Goal: Task Accomplishment & Management: Manage account settings

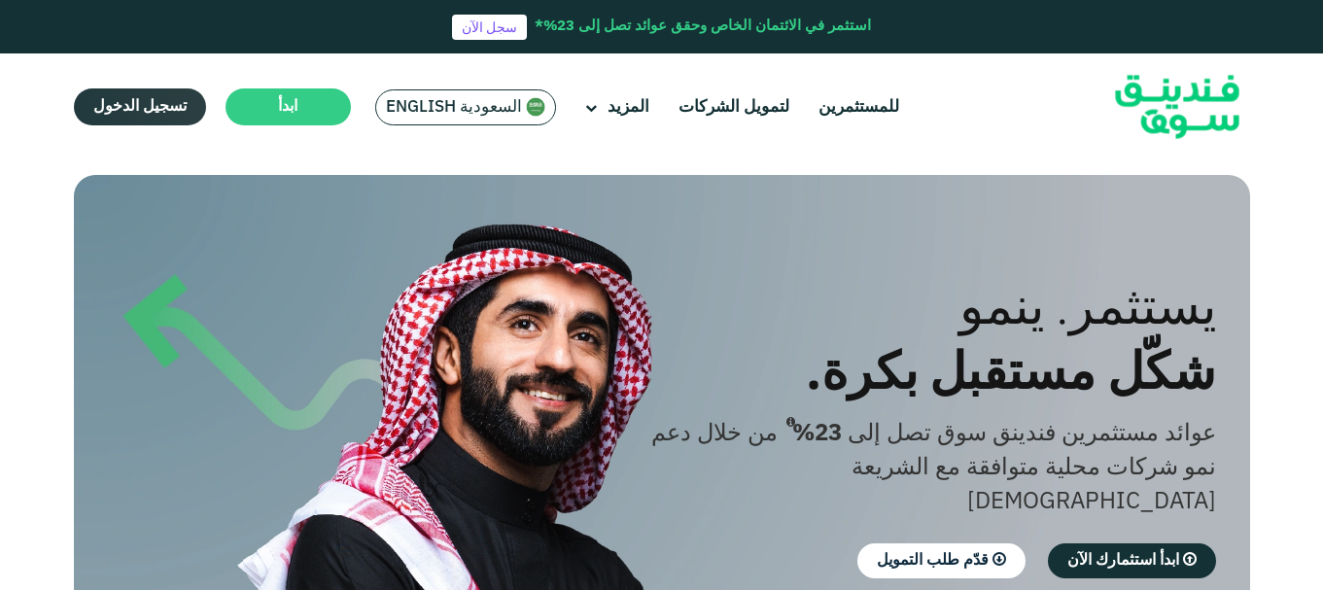
click at [165, 99] on link "تسجيل الدخول" at bounding box center [140, 106] width 132 height 37
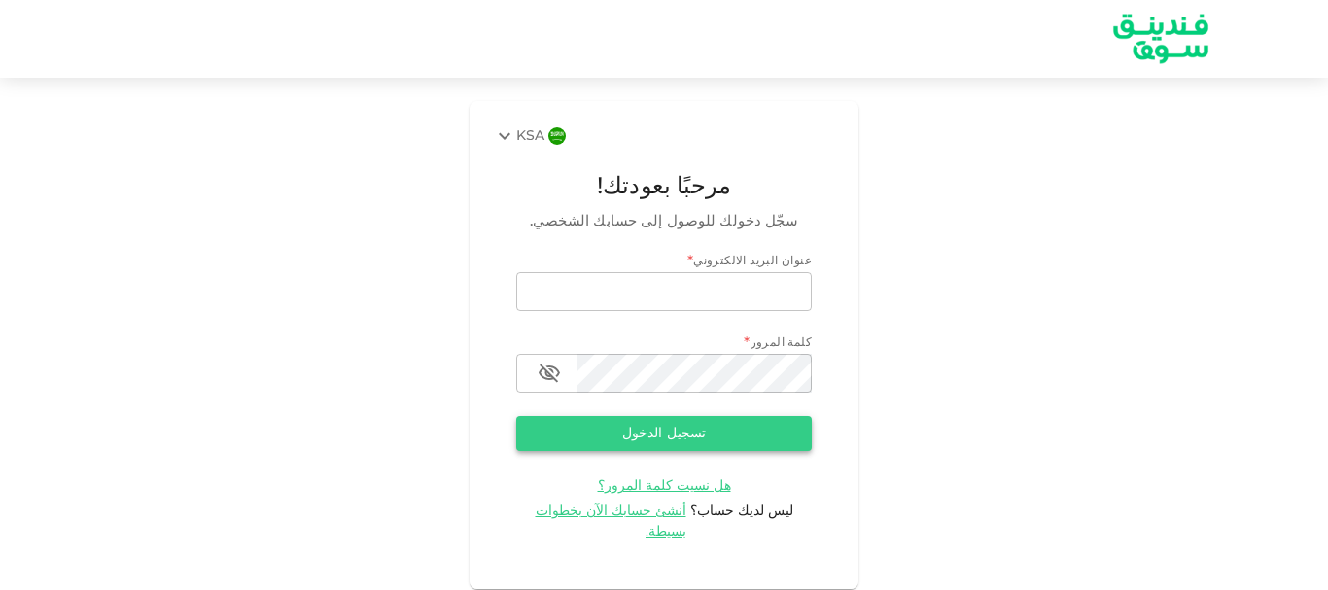
type input "[EMAIL_ADDRESS][DOMAIN_NAME]"
click at [683, 444] on button "تسجيل الدخول" at bounding box center [664, 433] width 296 height 35
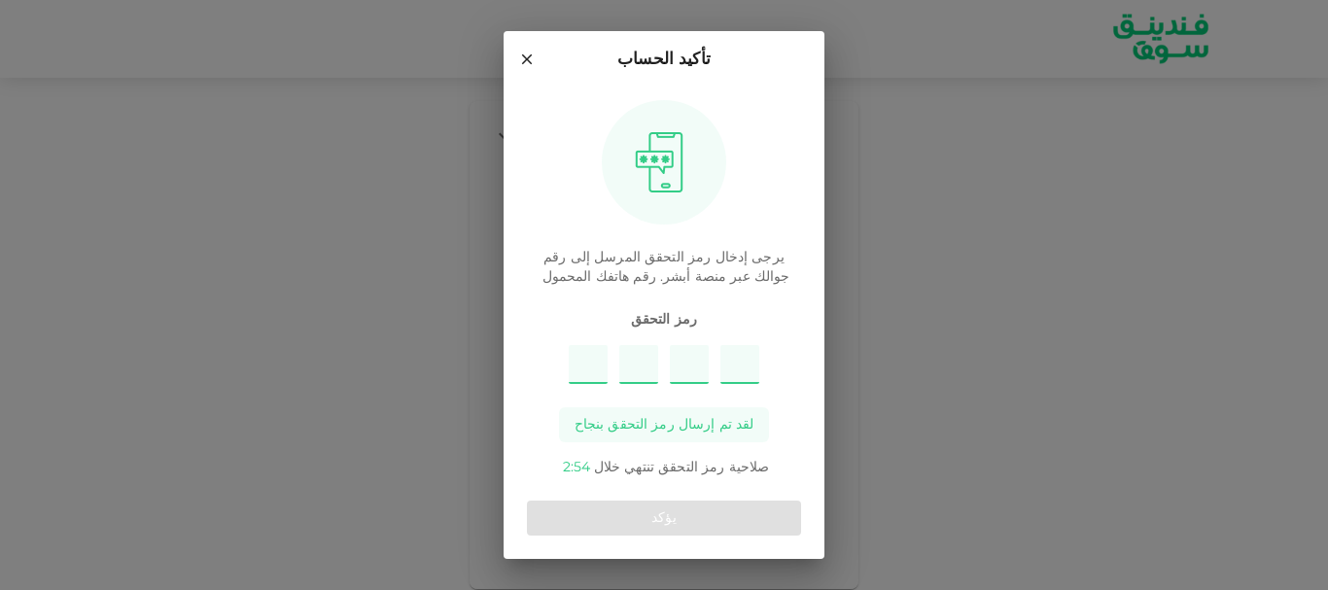
type input "2"
type input "5"
type input "8"
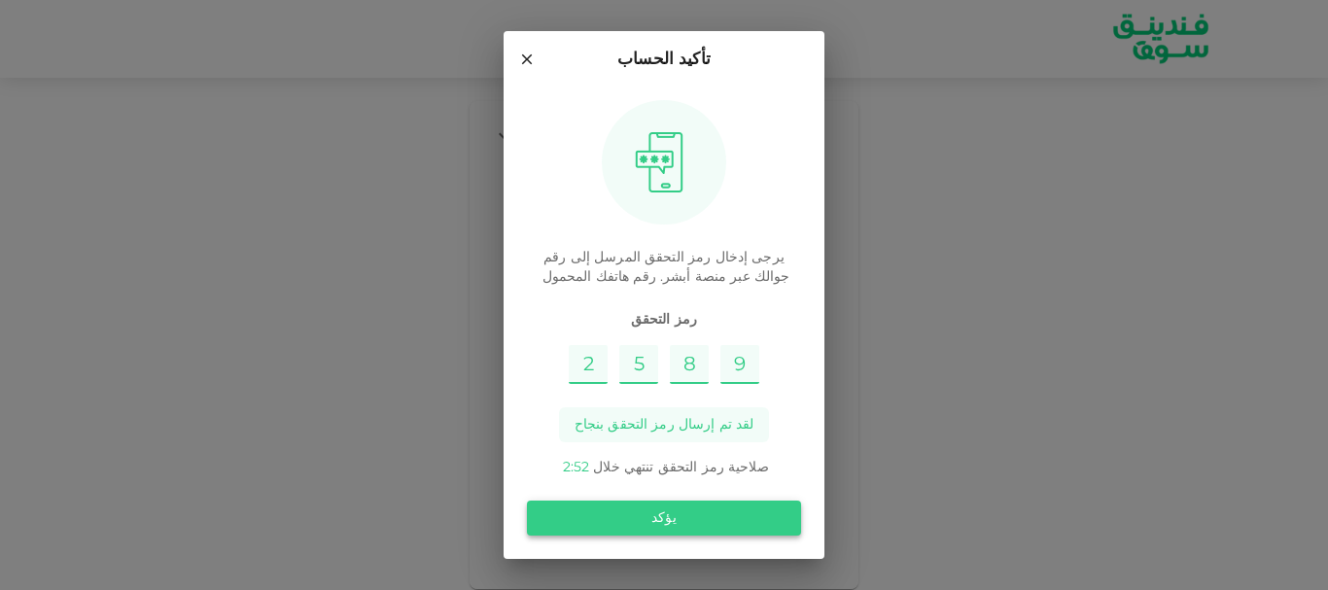
type input "9"
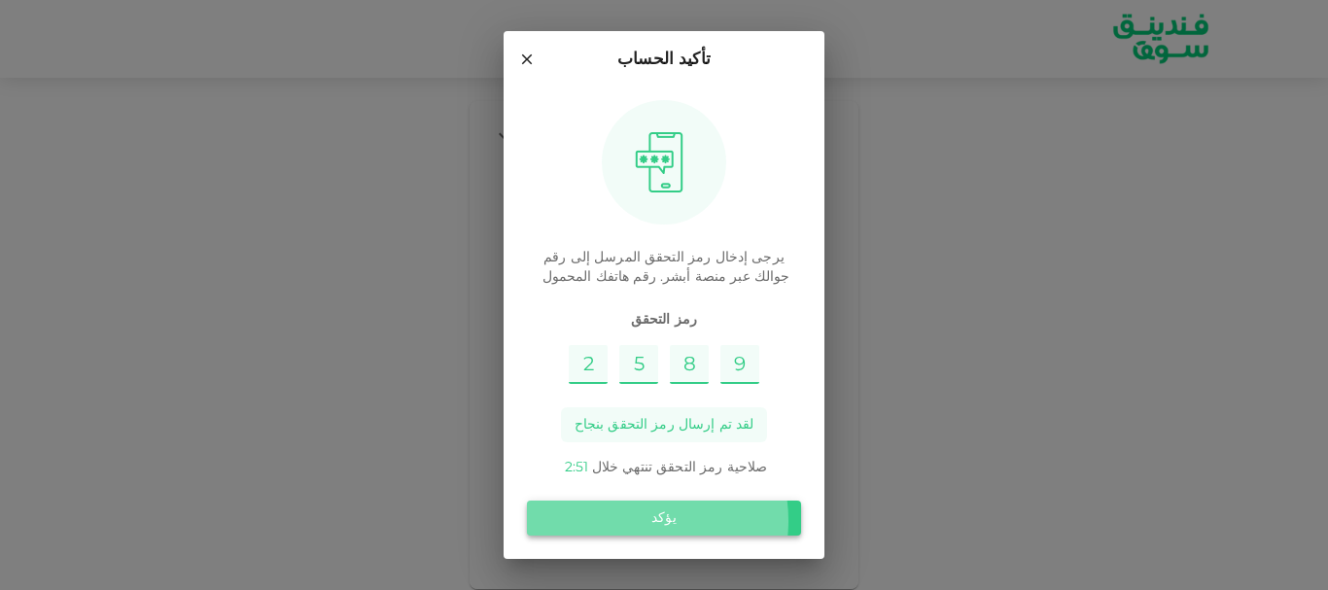
click at [653, 520] on button "يؤكد" at bounding box center [664, 518] width 274 height 35
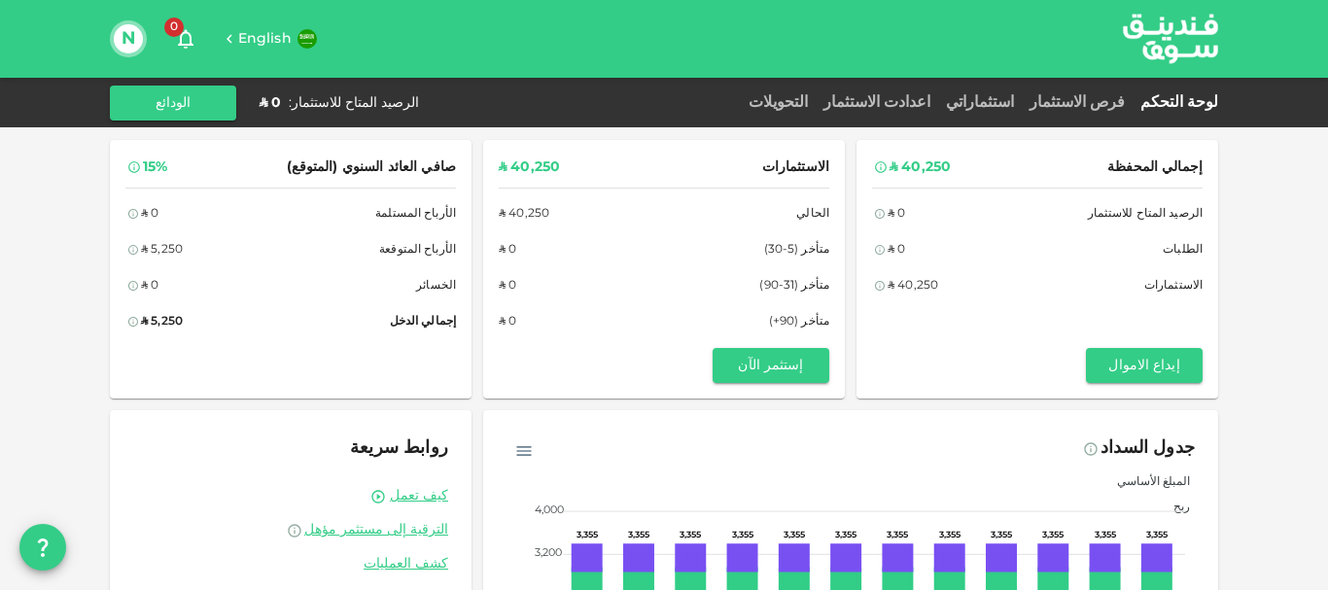
click at [156, 168] on div "15%" at bounding box center [155, 168] width 24 height 24
click at [1107, 107] on link "فرص الاستثمار" at bounding box center [1077, 102] width 111 height 15
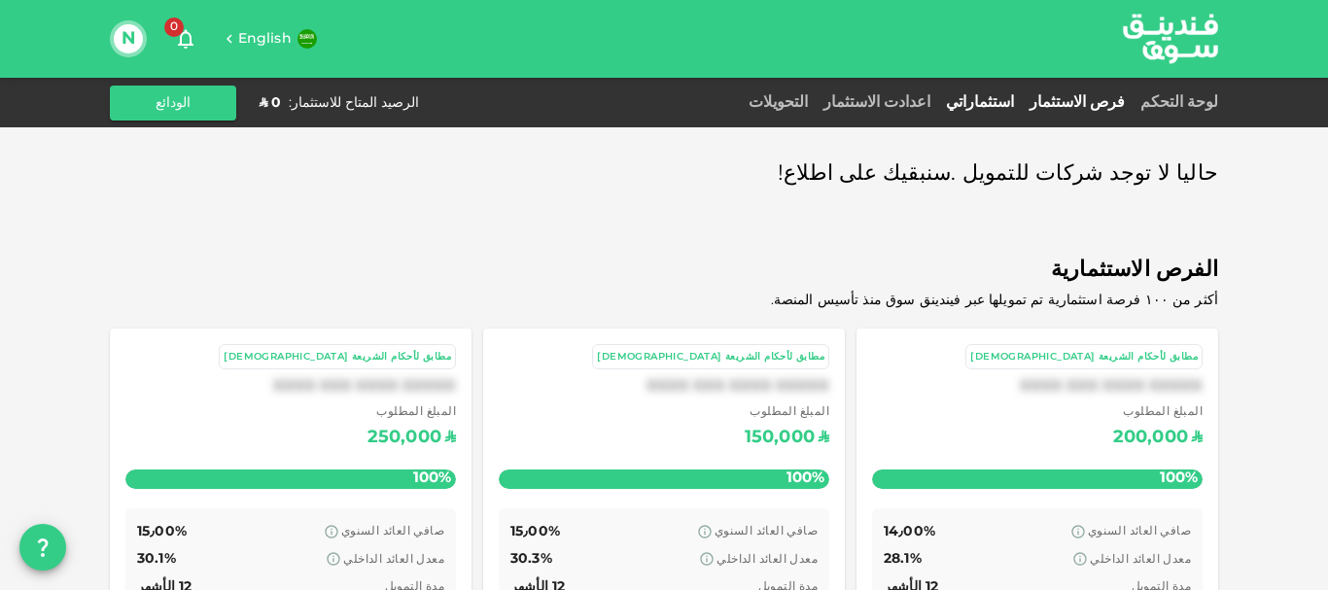
click at [996, 98] on link "استثماراتي" at bounding box center [980, 102] width 84 height 15
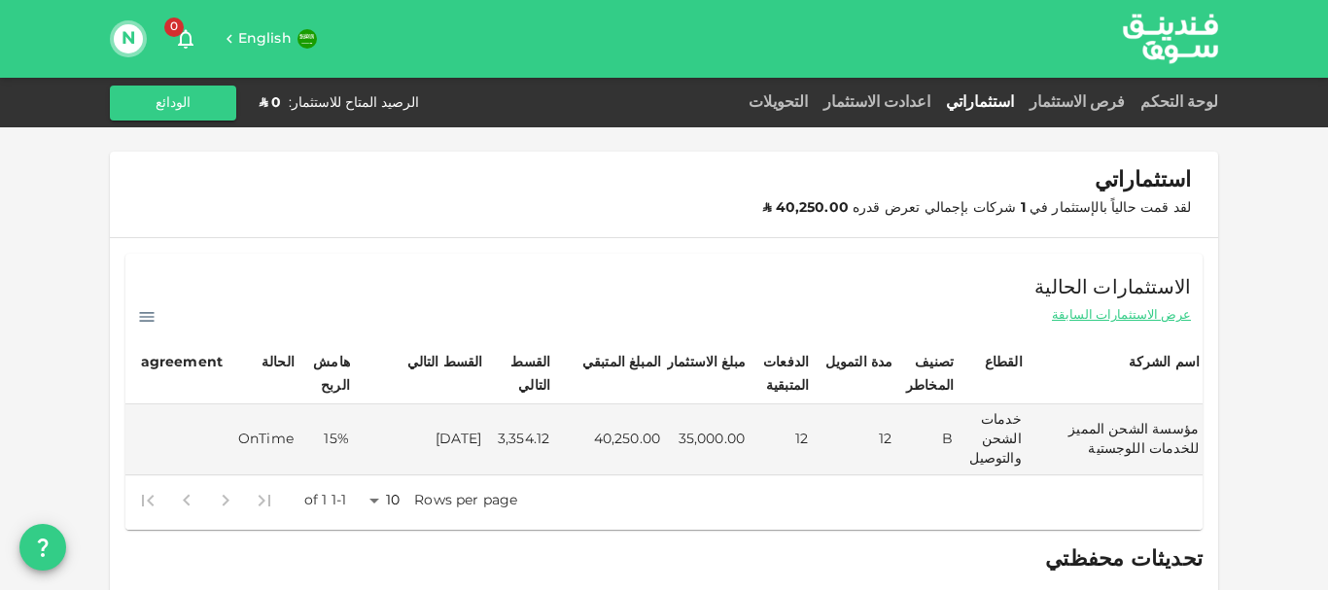
click at [173, 362] on div "agreement" at bounding box center [182, 362] width 82 height 23
click at [265, 505] on div at bounding box center [206, 500] width 156 height 39
drag, startPoint x: 210, startPoint y: 499, endPoint x: 184, endPoint y: 500, distance: 26.3
click at [200, 499] on div at bounding box center [206, 500] width 156 height 39
drag, startPoint x: 183, startPoint y: 500, endPoint x: 159, endPoint y: 501, distance: 24.3
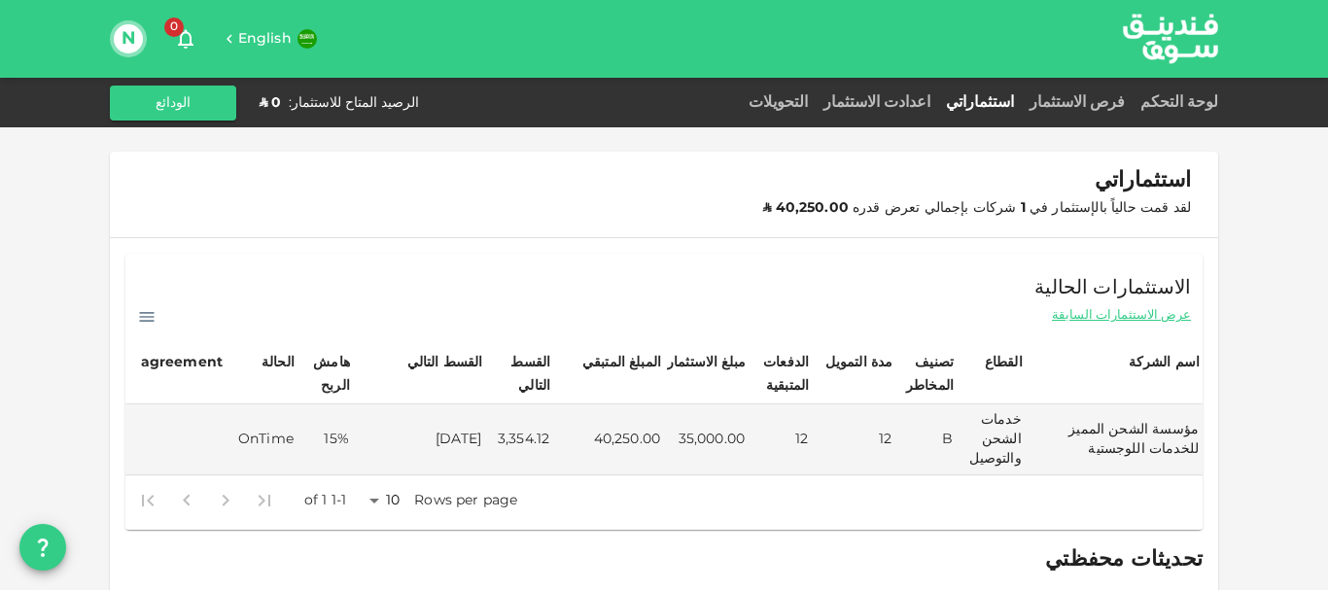
click at [179, 501] on div at bounding box center [206, 500] width 156 height 39
click at [145, 505] on div at bounding box center [206, 500] width 156 height 39
click at [144, 505] on div at bounding box center [206, 500] width 156 height 39
click at [151, 322] on icon at bounding box center [147, 317] width 15 height 10
click at [447, 295] on div "الاستثمارات الحالية عرض الاستثمارات السابقة تحميل ملف CSV" at bounding box center [663, 291] width 1077 height 74
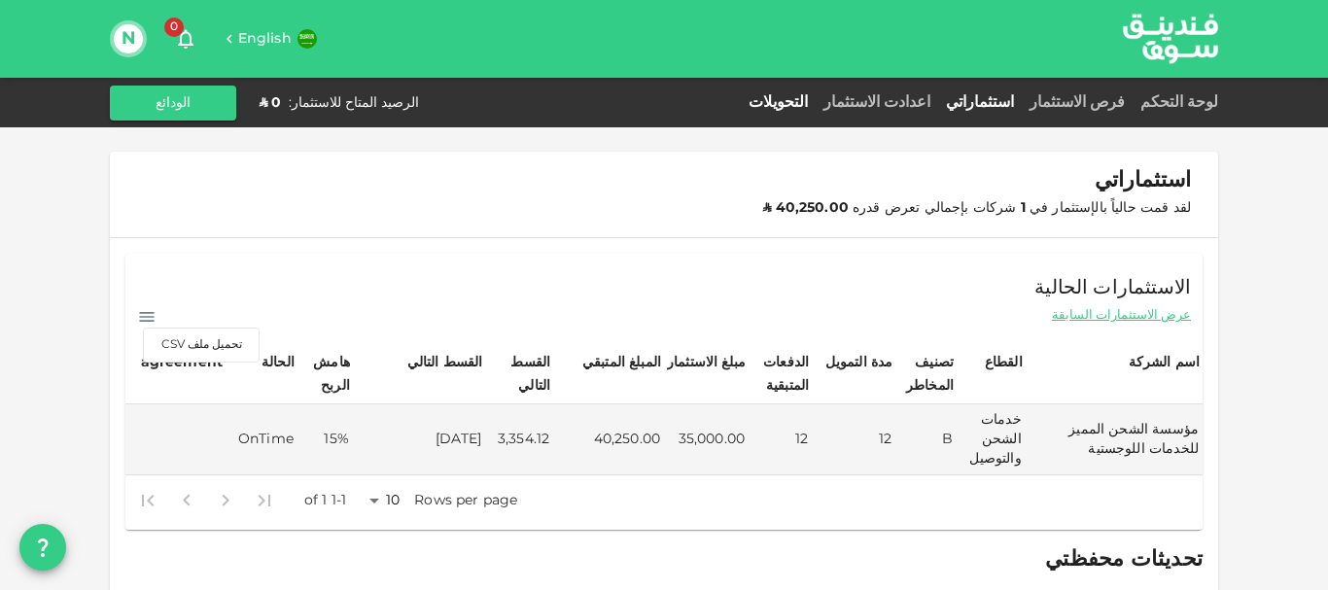
click at [816, 104] on link "التحويلات" at bounding box center [778, 102] width 75 height 15
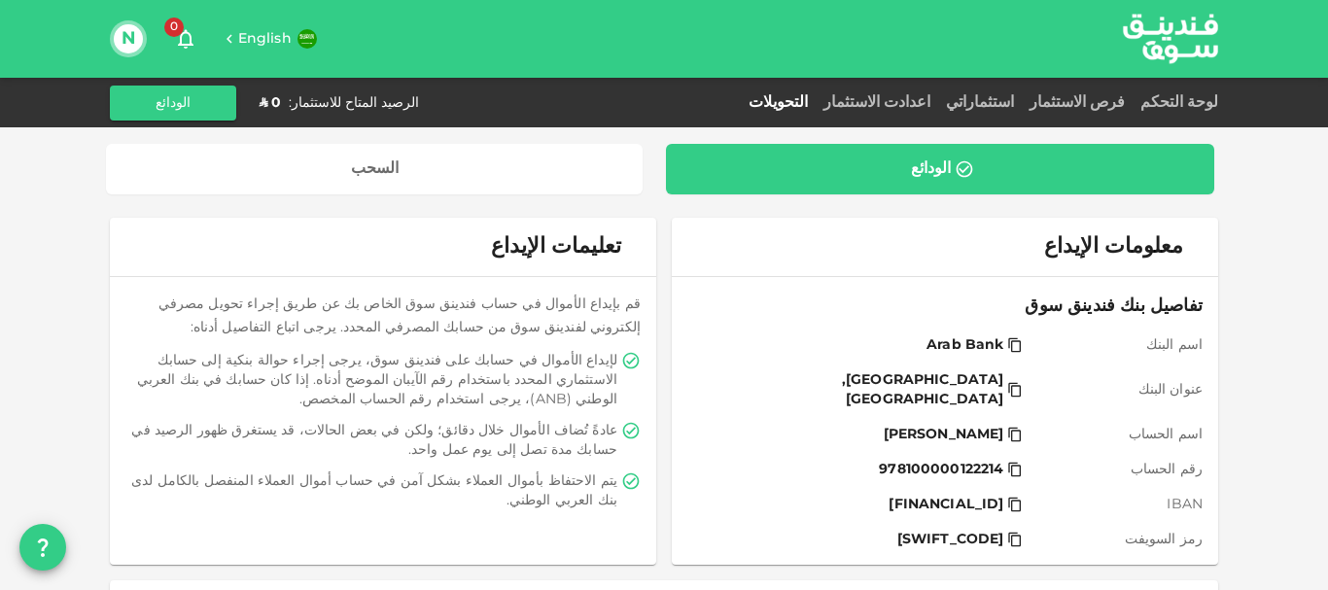
click at [1181, 94] on div "لوحة التحكم" at bounding box center [1176, 102] width 86 height 23
click at [1181, 99] on link "لوحة التحكم" at bounding box center [1176, 102] width 86 height 15
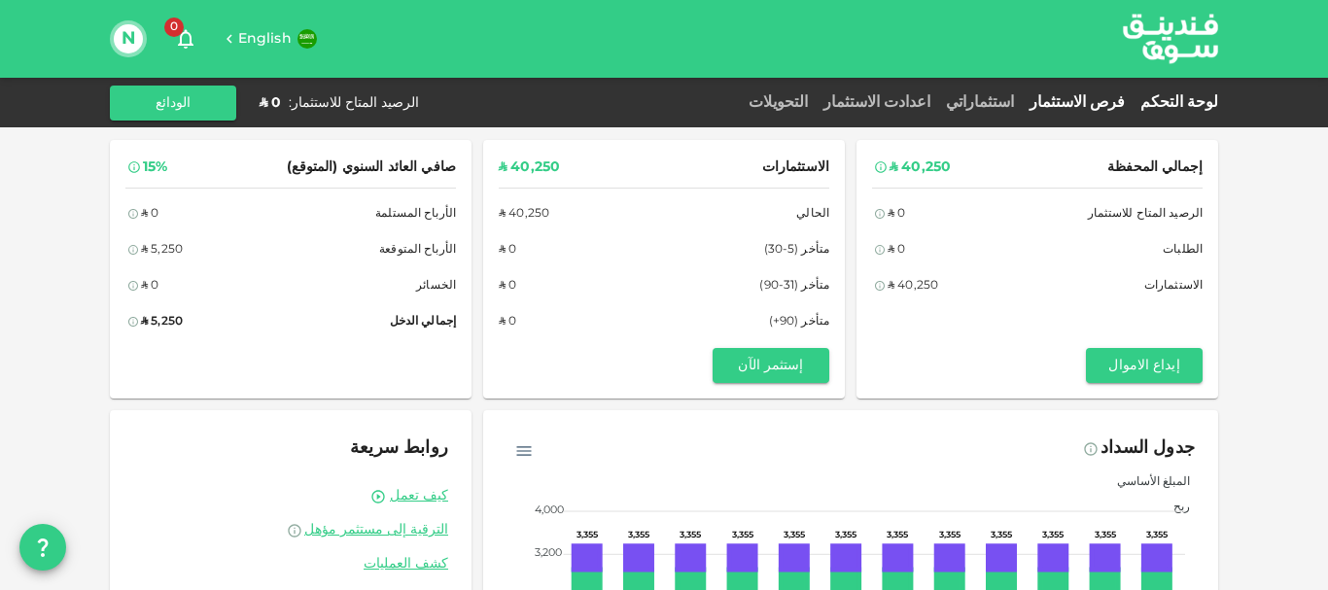
click at [1093, 98] on link "فرص الاستثمار" at bounding box center [1077, 102] width 111 height 15
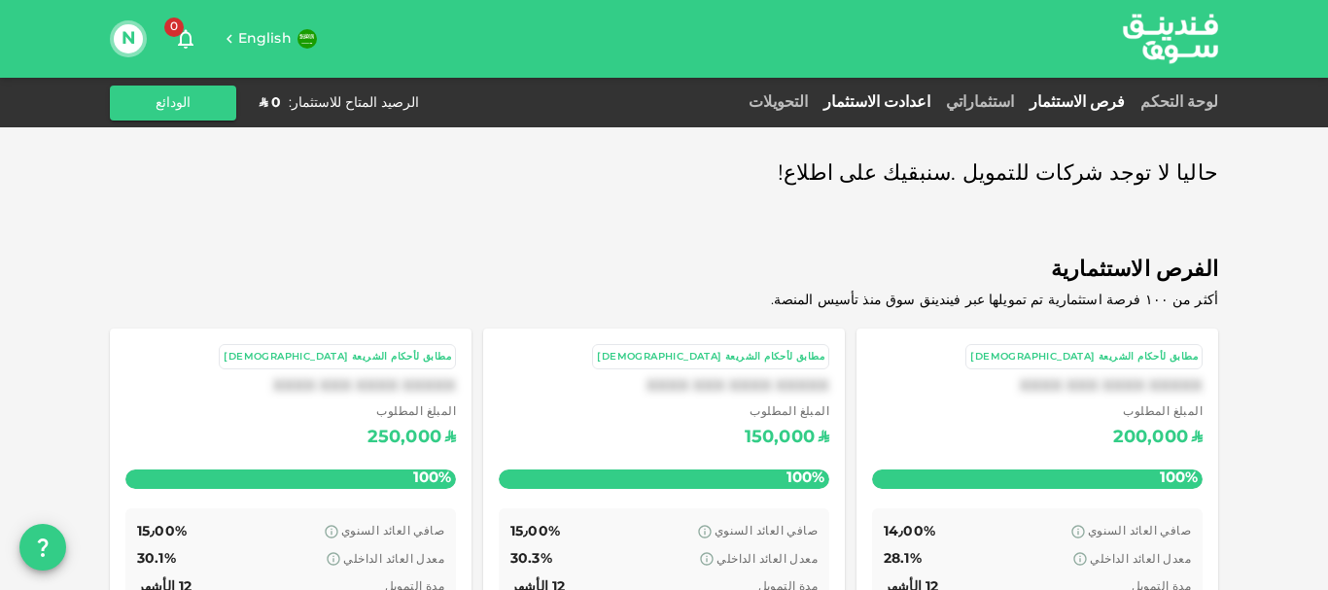
click at [938, 99] on link "اعدادت الاستثمار" at bounding box center [877, 102] width 123 height 15
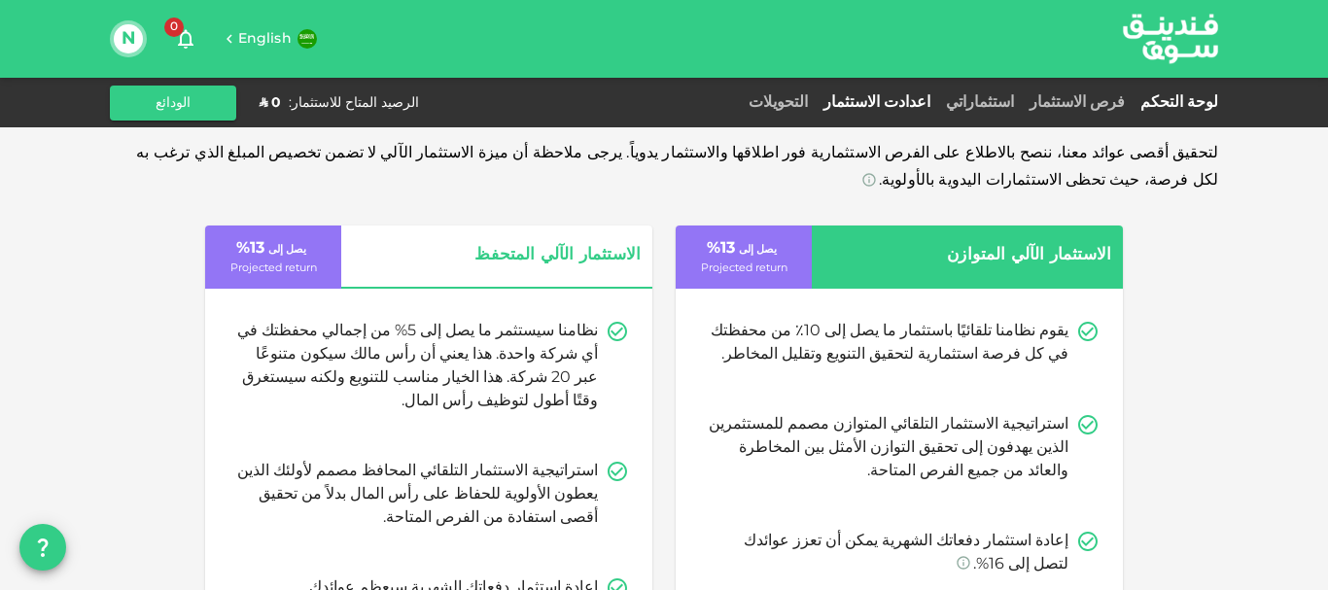
click at [1189, 99] on link "لوحة التحكم" at bounding box center [1176, 102] width 86 height 15
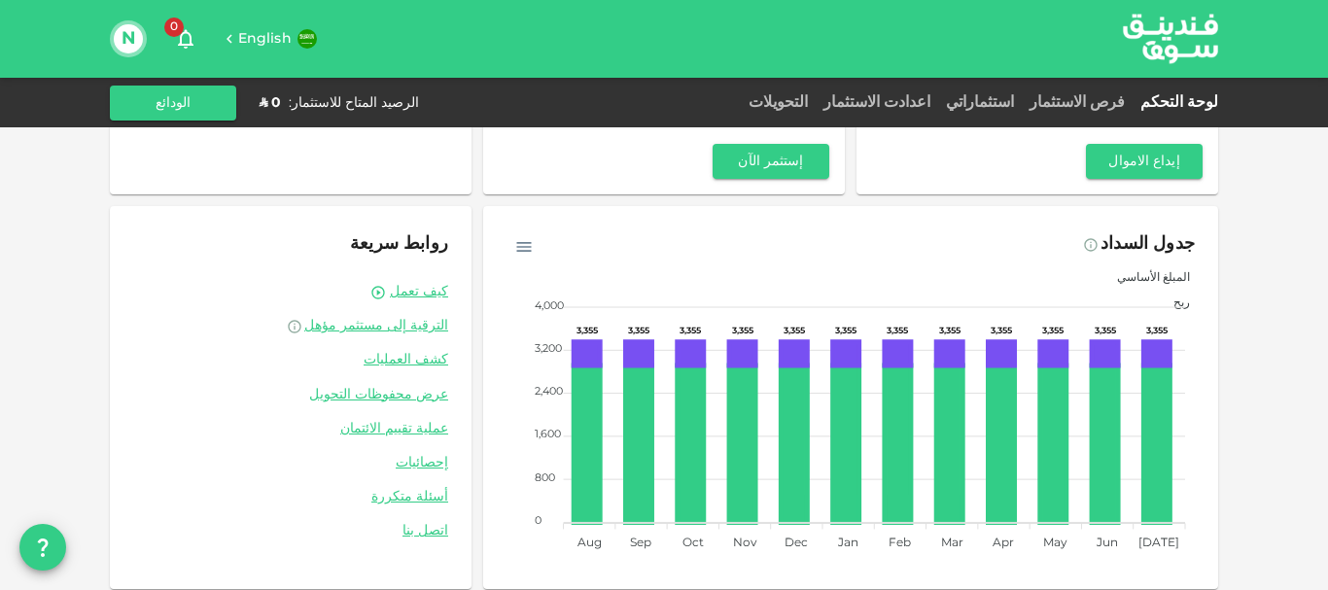
scroll to position [215, 0]
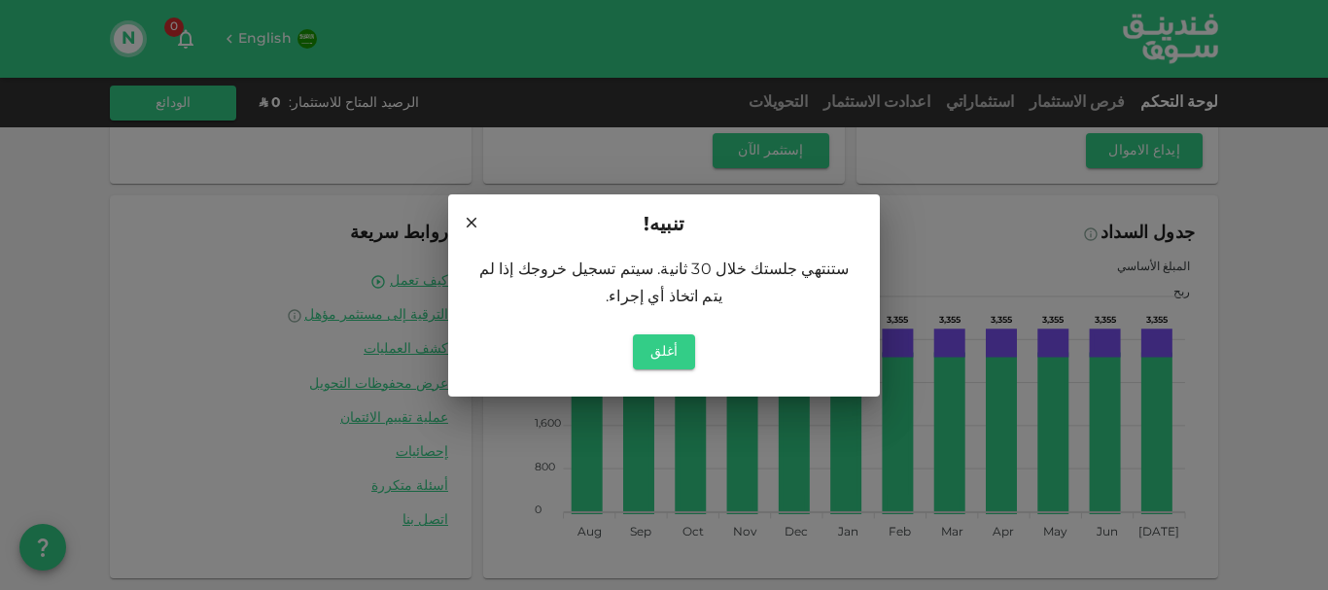
click at [473, 231] on icon at bounding box center [472, 223] width 18 height 18
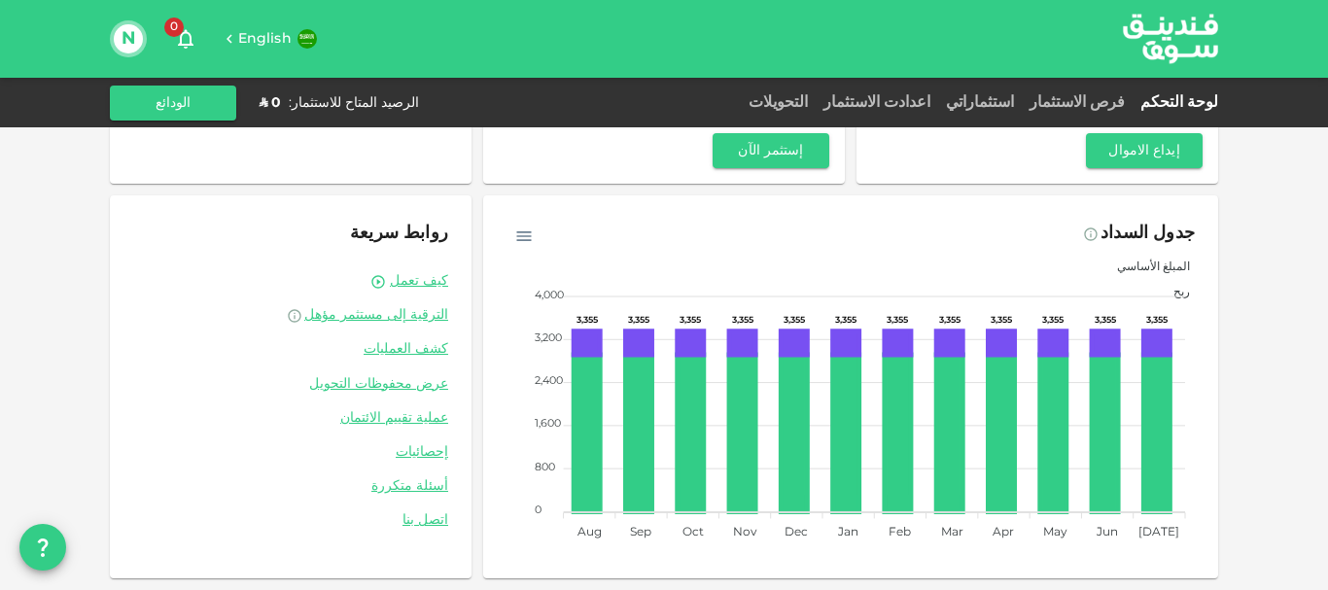
click at [1133, 95] on link "لوحة التحكم" at bounding box center [1176, 102] width 86 height 15
